Goal: Information Seeking & Learning: Learn about a topic

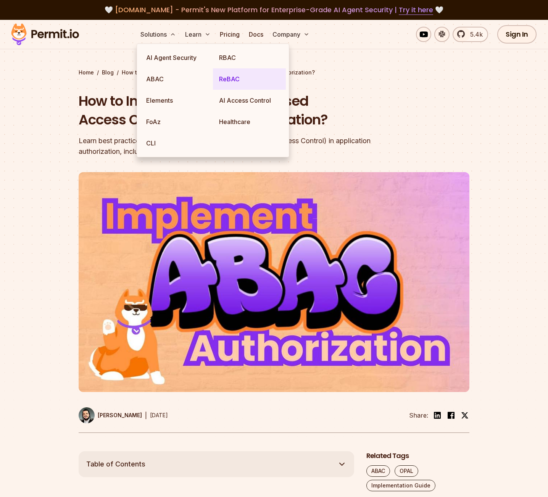
click at [226, 78] on link "ReBAC" at bounding box center [249, 78] width 73 height 21
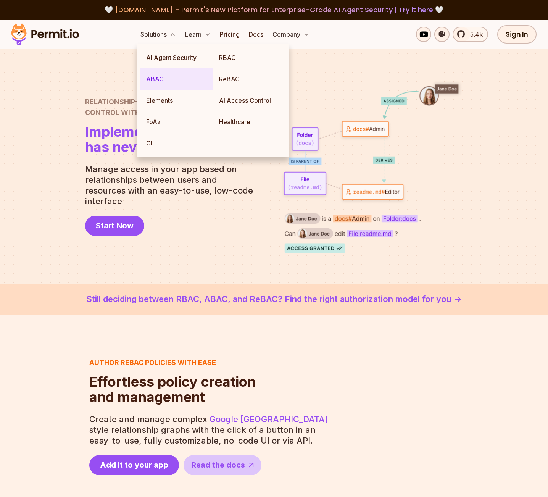
click at [160, 79] on link "ABAC" at bounding box center [176, 78] width 73 height 21
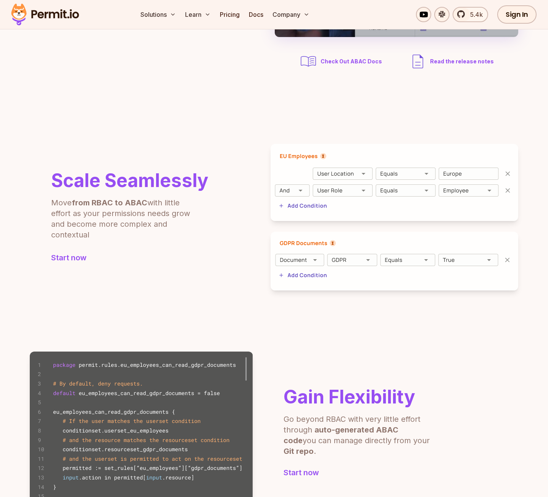
scroll to position [229, 0]
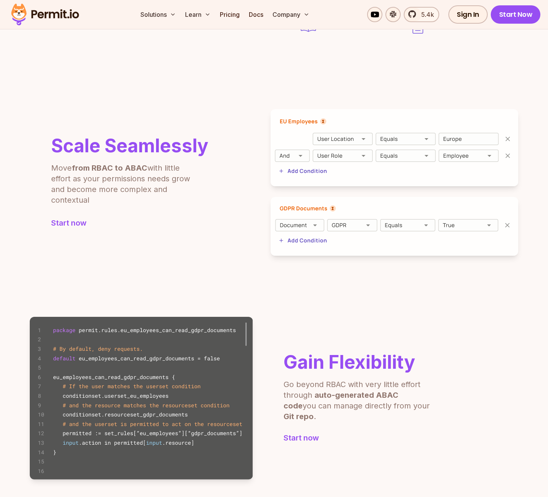
click at [112, 192] on p "Move from RBAC to ABAC with little effort as your permissions needs grow and be…" at bounding box center [125, 184] width 149 height 43
click at [121, 187] on p "Move from RBAC to ABAC with little effort as your permissions needs grow and be…" at bounding box center [125, 184] width 149 height 43
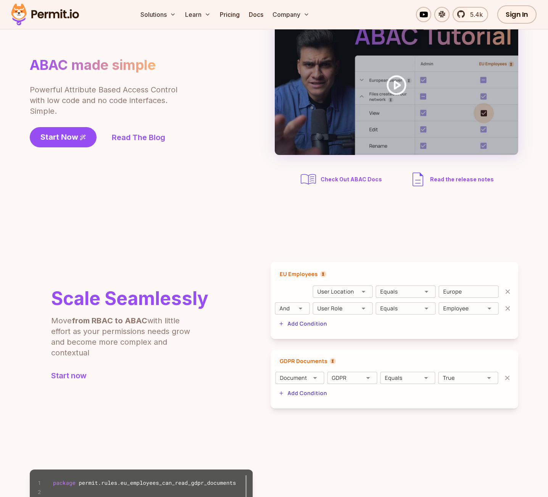
scroll to position [0, 0]
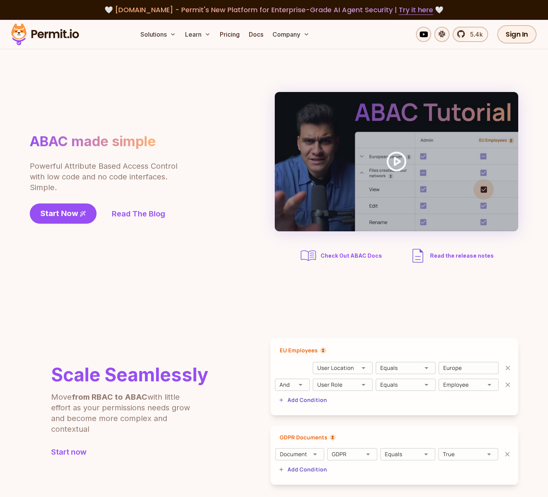
drag, startPoint x: 94, startPoint y: 175, endPoint x: 554, endPoint y: 232, distance: 463.0
click at [94, 175] on p "Powerful Attribute Based Access Control with low code and no code interfaces. S…" at bounding box center [104, 177] width 149 height 32
click at [78, 176] on p "Powerful Attribute Based Access Control with low code and no code interfaces. S…" at bounding box center [104, 177] width 149 height 32
click at [109, 172] on p "Powerful Attribute Based Access Control with low code and no code interfaces. S…" at bounding box center [104, 177] width 149 height 32
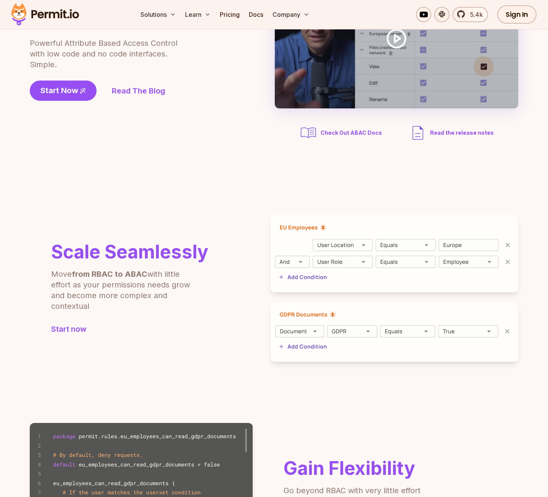
scroll to position [153, 0]
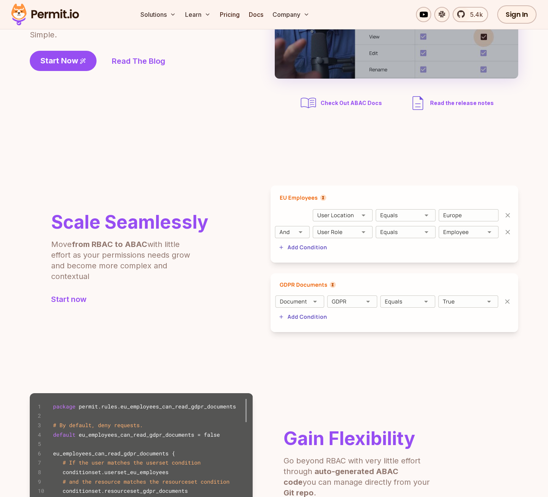
click at [103, 274] on p "Move from RBAC to ABAC with little effort as your permissions needs grow and be…" at bounding box center [125, 260] width 149 height 43
click at [118, 273] on p "Move from RBAC to ABAC with little effort as your permissions needs grow and be…" at bounding box center [125, 260] width 149 height 43
click at [74, 299] on link "Start now" at bounding box center [129, 299] width 157 height 11
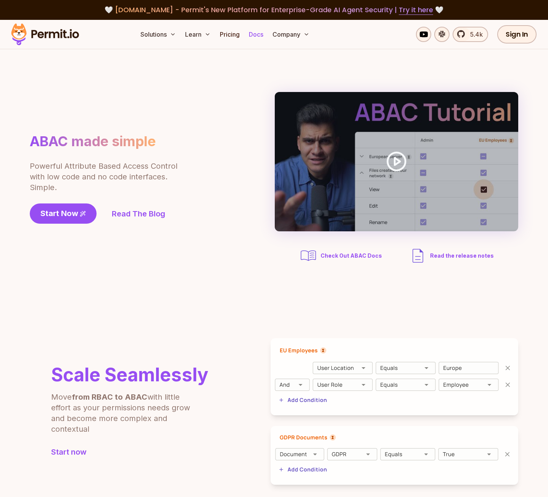
click at [257, 37] on link "Docs" at bounding box center [256, 34] width 21 height 15
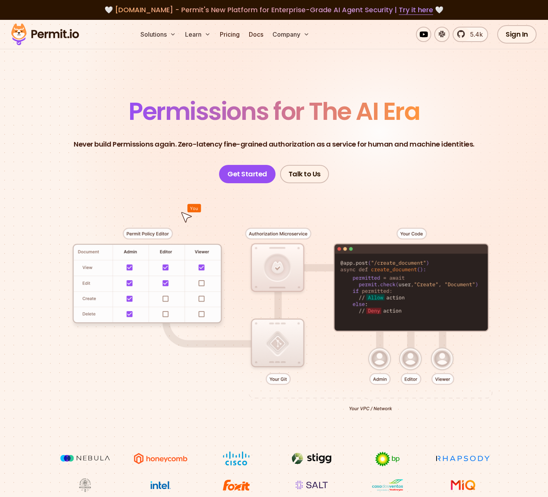
click at [161, 145] on p "Never build Permissions again. Zero-latency fine-grained authorization as a ser…" at bounding box center [274, 144] width 401 height 11
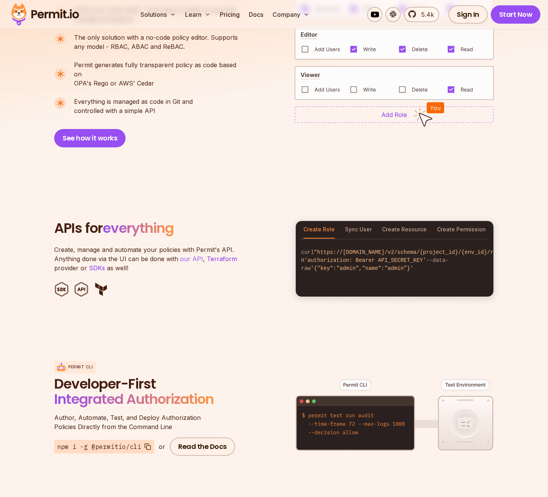
scroll to position [611, 0]
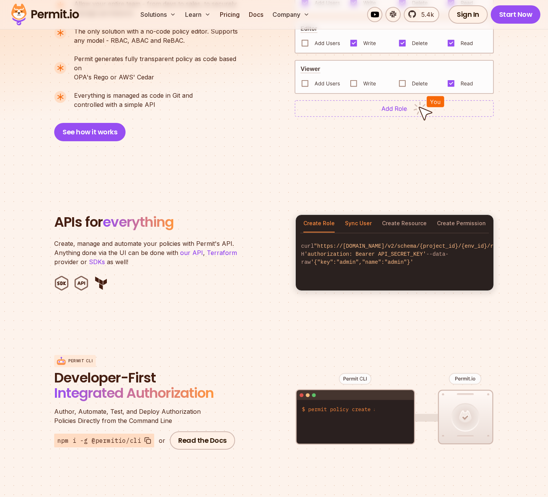
click at [361, 217] on button "Sync User" at bounding box center [358, 224] width 27 height 18
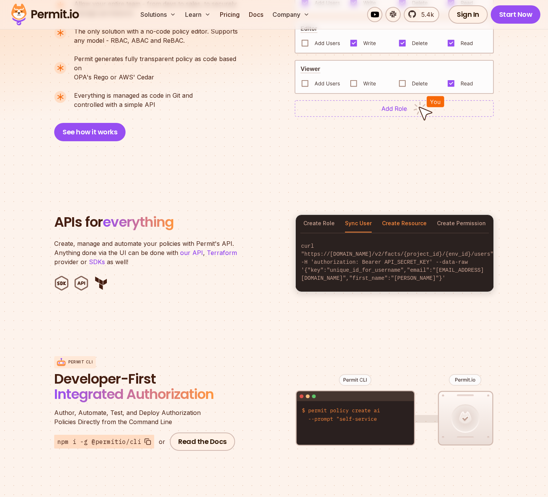
click at [411, 216] on button "Create Resource" at bounding box center [404, 224] width 45 height 18
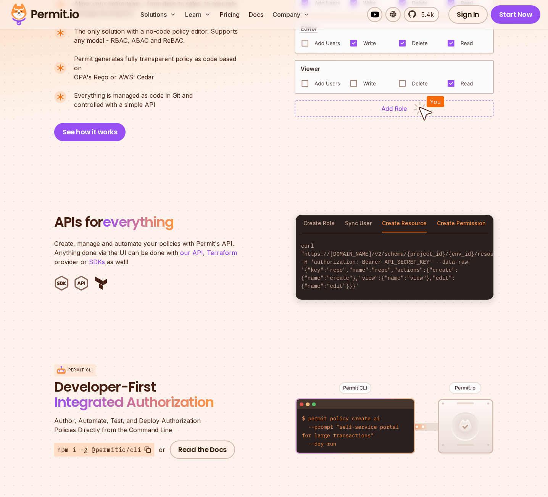
click at [464, 216] on button "Create Permission" at bounding box center [461, 224] width 49 height 18
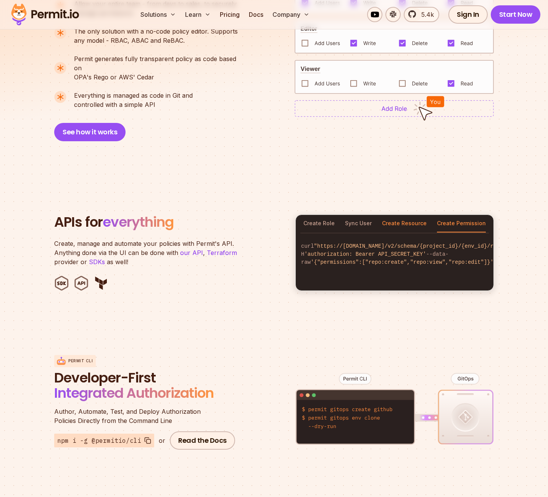
click at [403, 215] on button "Create Resource" at bounding box center [404, 224] width 45 height 18
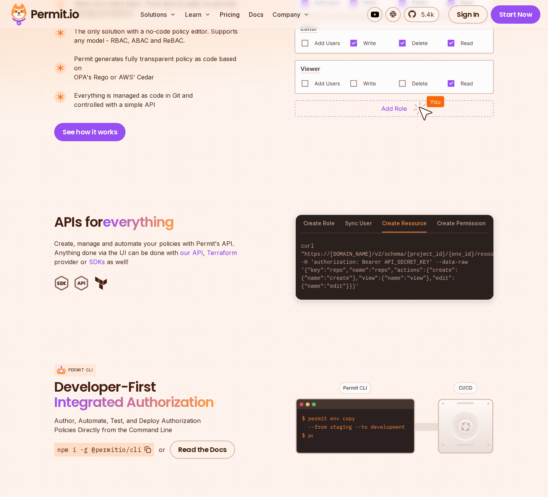
click at [95, 239] on p "Create, manage and automate your policies with Permit's API. Anything done via …" at bounding box center [149, 252] width 191 height 27
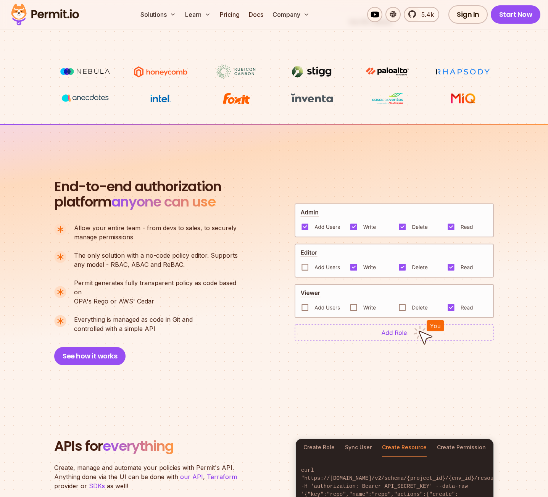
scroll to position [306, 0]
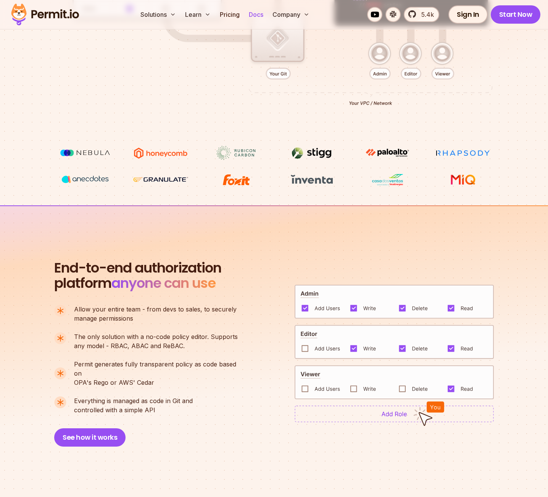
click at [259, 13] on link "Docs" at bounding box center [256, 14] width 21 height 15
